Goal: Transaction & Acquisition: Subscribe to service/newsletter

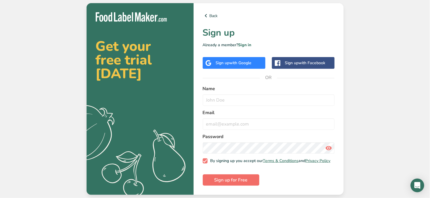
click at [255, 180] on button "Sign up for Free" at bounding box center [231, 179] width 57 height 11
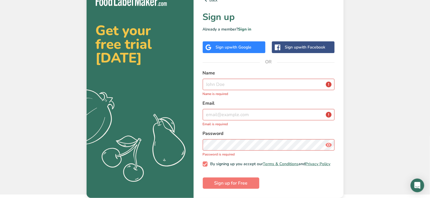
scroll to position [11, 0]
click at [232, 85] on input "text" at bounding box center [269, 84] width 132 height 11
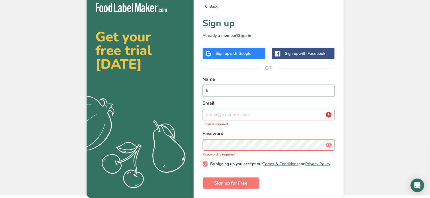
scroll to position [5, 0]
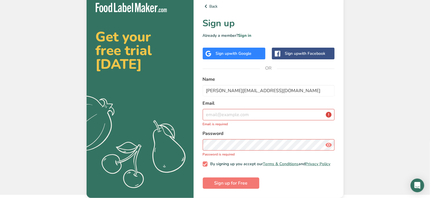
click at [250, 95] on form "Name [PERSON_NAME][EMAIL_ADDRESS][DOMAIN_NAME] Email Email is required Password…" at bounding box center [269, 132] width 132 height 113
click at [250, 89] on input "[PERSON_NAME][EMAIL_ADDRESS][DOMAIN_NAME]" at bounding box center [269, 90] width 132 height 11
type input "[EMAIL_ADDRESS][DOMAIN_NAME]"
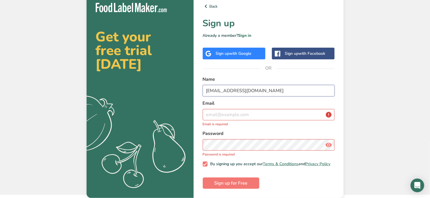
click at [261, 89] on input "[EMAIL_ADDRESS][DOMAIN_NAME]" at bounding box center [269, 90] width 132 height 11
click at [259, 113] on input "email" at bounding box center [269, 114] width 132 height 11
paste input "[EMAIL_ADDRESS][DOMAIN_NAME]"
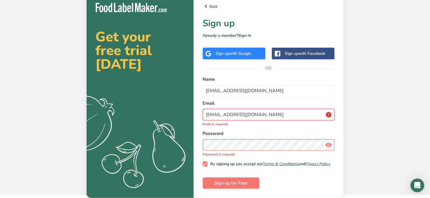
scroll to position [1, 0]
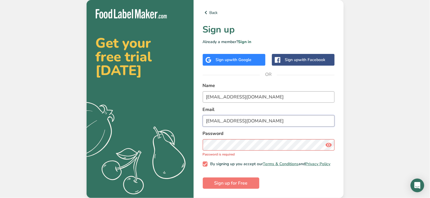
type input "[EMAIL_ADDRESS][DOMAIN_NAME]"
click at [258, 95] on input "[EMAIL_ADDRESS][DOMAIN_NAME]" at bounding box center [269, 96] width 132 height 11
type input "J"
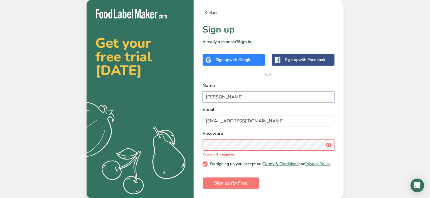
type input "[PERSON_NAME]"
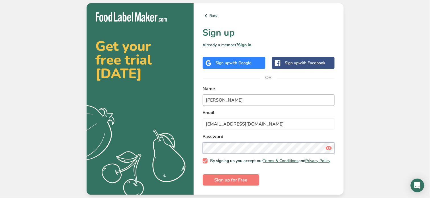
scroll to position [0, 0]
click at [326, 148] on icon at bounding box center [329, 148] width 7 height 10
click at [243, 178] on span "Sign up for Free" at bounding box center [230, 179] width 33 height 7
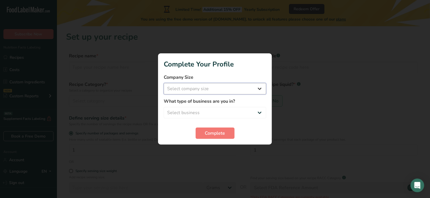
select select "1"
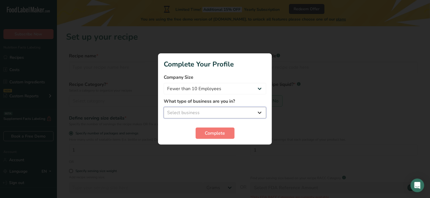
select select "3"
click at [220, 132] on span "Complete" at bounding box center [215, 133] width 20 height 7
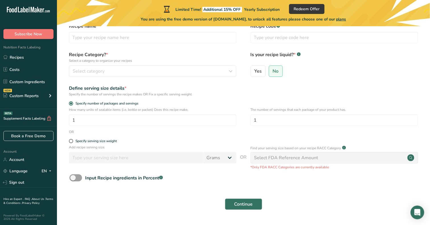
scroll to position [31, 0]
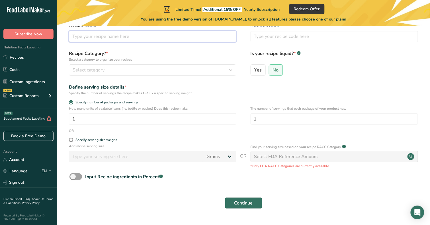
click at [158, 40] on input "text" at bounding box center [152, 36] width 167 height 11
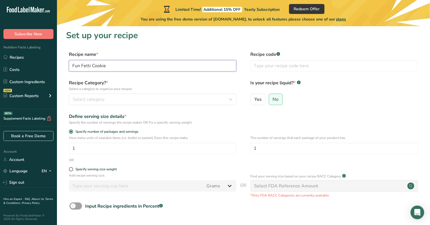
scroll to position [0, 0]
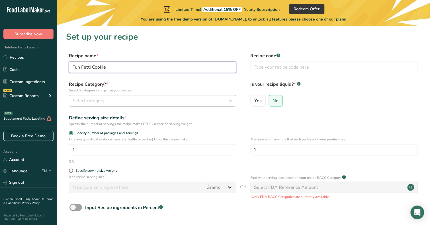
type input "Fun Fetti Cookie"
click at [148, 101] on div "Select category" at bounding box center [151, 100] width 157 height 7
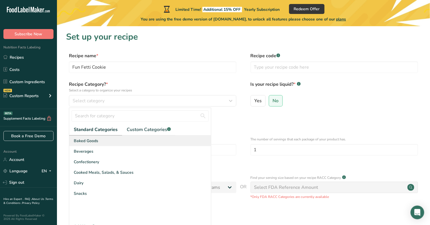
click at [148, 144] on div "Baked Goods" at bounding box center [140, 141] width 142 height 11
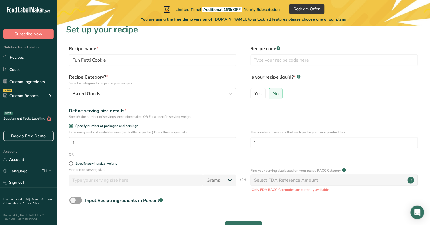
scroll to position [8, 0]
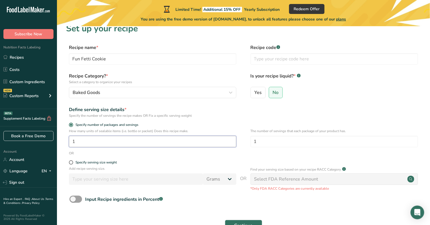
click at [148, 143] on input "1" at bounding box center [152, 141] width 167 height 11
type input "9"
click at [108, 162] on div "Specify serving size weight" at bounding box center [95, 162] width 41 height 4
click at [73, 162] on input "Specify serving size weight" at bounding box center [71, 163] width 4 height 4
radio input "true"
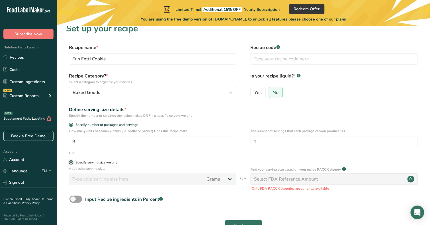
radio input "false"
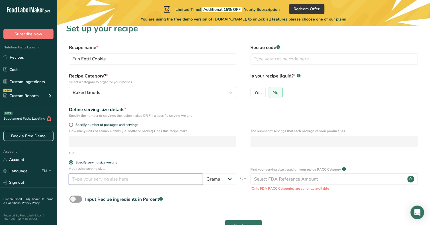
click at [107, 180] on input "number" at bounding box center [136, 178] width 134 height 11
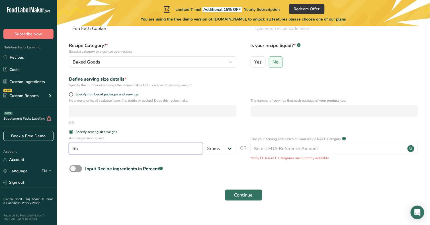
scroll to position [41, 0]
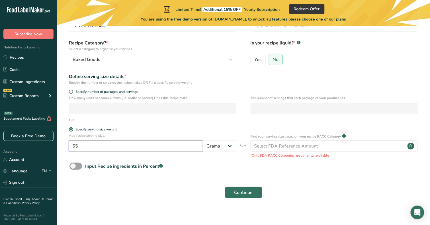
type input "65"
click at [234, 189] on span "Continue" at bounding box center [243, 192] width 19 height 7
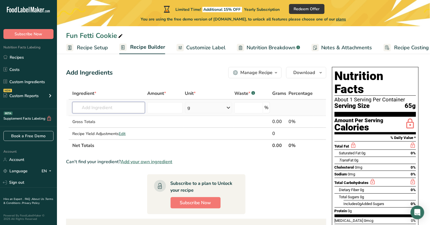
click at [130, 112] on input "text" at bounding box center [108, 107] width 73 height 11
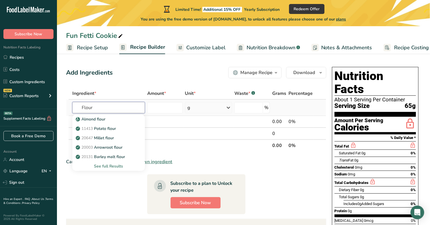
type input "Flour"
click at [110, 165] on div "See full Results" at bounding box center [109, 166] width 64 height 6
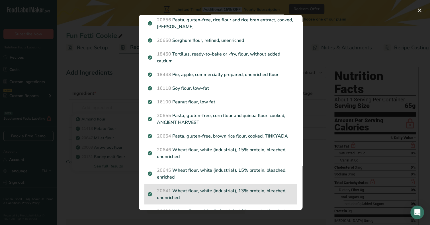
scroll to position [554, 0]
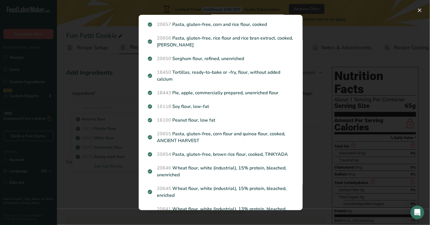
click at [109, 88] on div "Search results modal" at bounding box center [215, 112] width 430 height 225
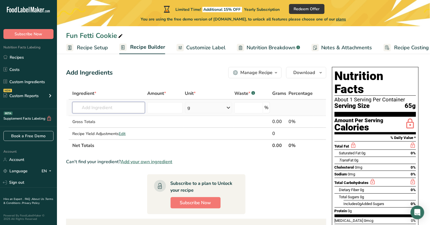
click at [118, 108] on input "text" at bounding box center [108, 107] width 73 height 11
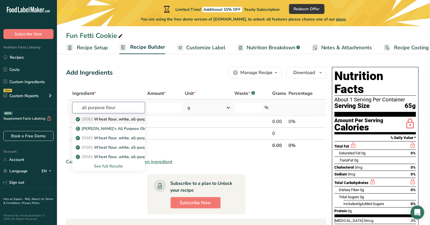
type input "all purpose flour"
drag, startPoint x: 118, startPoint y: 121, endPoint x: 117, endPoint y: 165, distance: 43.9
click at [117, 165] on div "See full Results" at bounding box center [109, 166] width 64 height 6
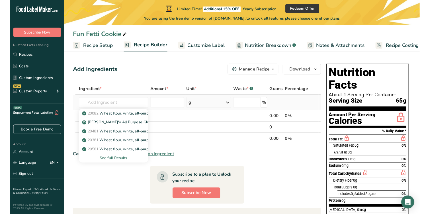
scroll to position [0, 0]
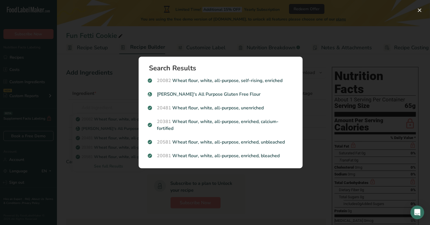
click at [101, 187] on div "Search results modal" at bounding box center [215, 112] width 430 height 225
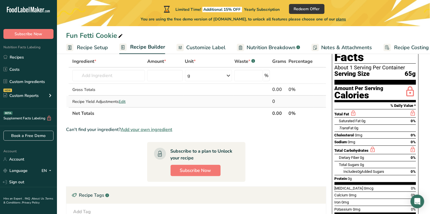
scroll to position [31, 0]
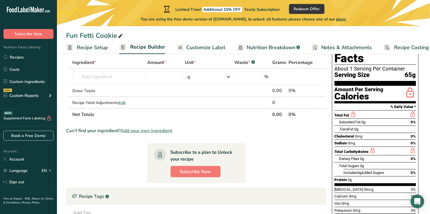
click at [24, 37] on button "Subscribe Now" at bounding box center [28, 34] width 50 height 10
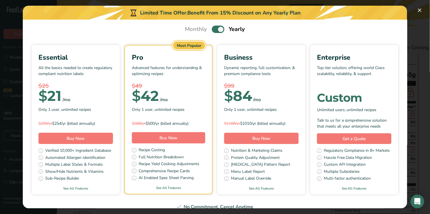
scroll to position [22, 0]
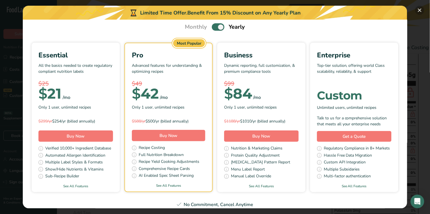
click at [421, 7] on button "Pick Your Pricing Plan Modal" at bounding box center [419, 10] width 9 height 9
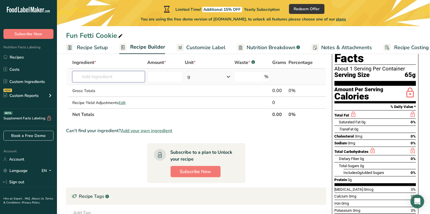
click at [93, 77] on input "text" at bounding box center [108, 76] width 73 height 11
click at [344, 20] on span "plans" at bounding box center [341, 19] width 10 height 5
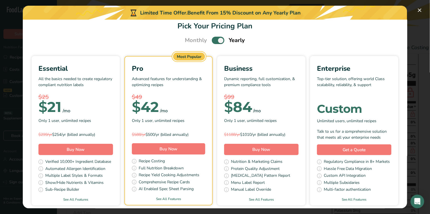
scroll to position [9, 0]
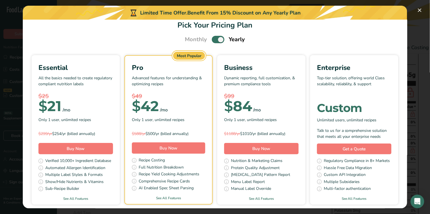
click at [91, 88] on p "All the basics needed to create regulatory compliant nutrition labels" at bounding box center [75, 83] width 75 height 17
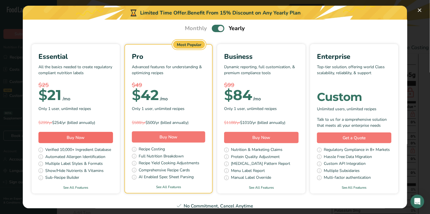
scroll to position [21, 0]
click at [86, 185] on link "See All Features" at bounding box center [76, 187] width 88 height 5
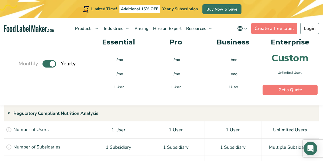
click at [23, 62] on input "Toggle" at bounding box center [22, 64] width 4 height 4
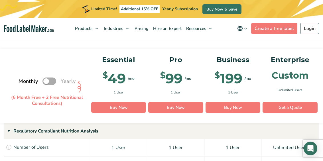
scroll to position [410, 0]
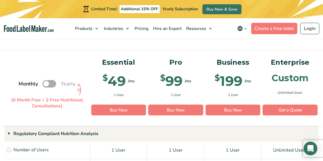
click at [55, 80] on label "Toggle" at bounding box center [49, 83] width 14 height 7
click at [23, 82] on input "Toggle" at bounding box center [22, 84] width 4 height 4
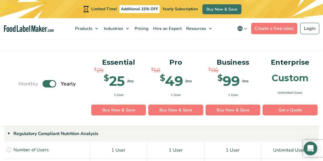
click at [50, 80] on label "Toggle" at bounding box center [49, 83] width 14 height 7
click at [23, 82] on input "Toggle" at bounding box center [22, 84] width 4 height 4
checkbox input "false"
